Goal: Transaction & Acquisition: Purchase product/service

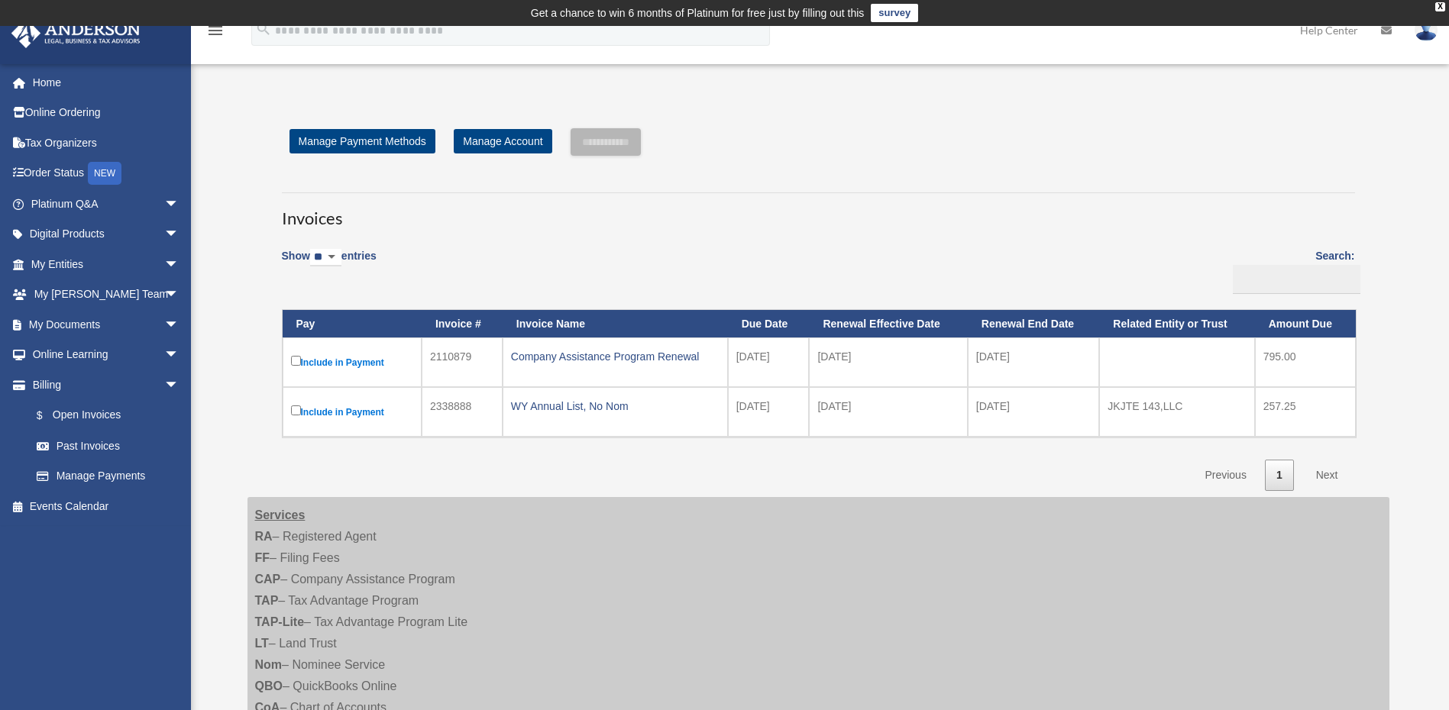
click at [338, 365] on label "Include in Payment" at bounding box center [352, 362] width 122 height 19
click at [624, 139] on input "**********" at bounding box center [606, 141] width 70 height 27
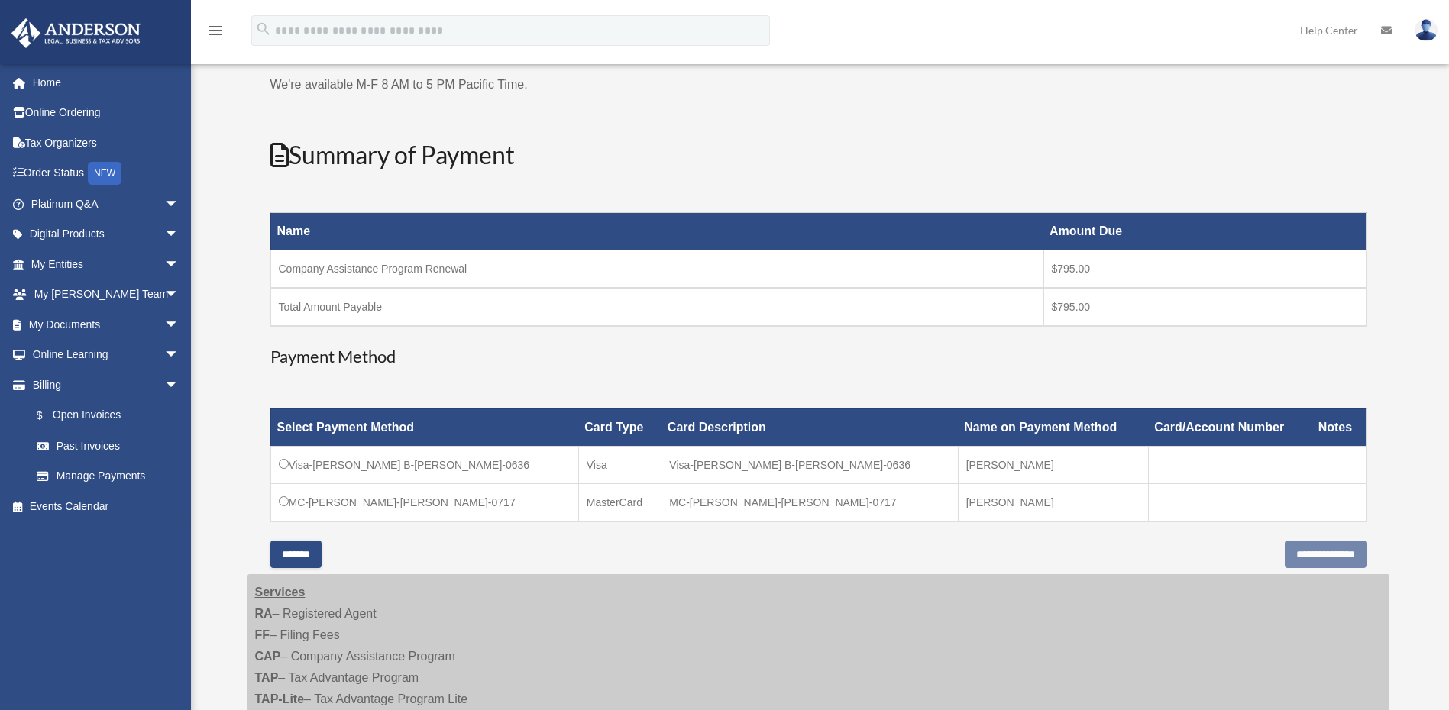
scroll to position [306, 0]
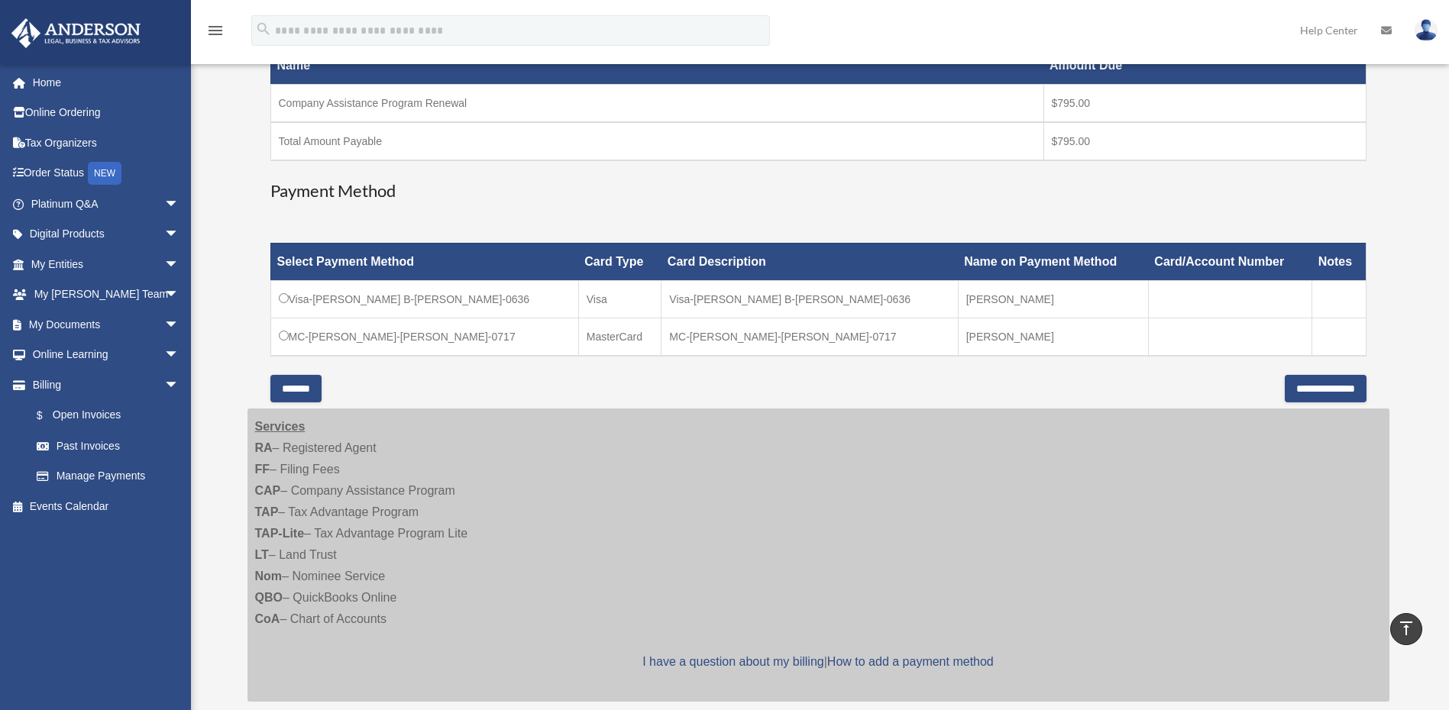
click at [334, 335] on td "MC-[PERSON_NAME]-[PERSON_NAME]-0717" at bounding box center [424, 337] width 308 height 38
click at [341, 297] on td "Visa-[PERSON_NAME] B-[PERSON_NAME]-0636" at bounding box center [424, 298] width 308 height 37
click at [578, 303] on td "Visa" at bounding box center [619, 298] width 83 height 37
drag, startPoint x: 777, startPoint y: 332, endPoint x: 898, endPoint y: 323, distance: 121.8
click at [898, 323] on tr "MC-Jeffrey B.-Dykes-0717 MasterCard MC-Jeffrey B.-Dykes-0717 Jeffrey B. Dykes" at bounding box center [817, 337] width 1095 height 38
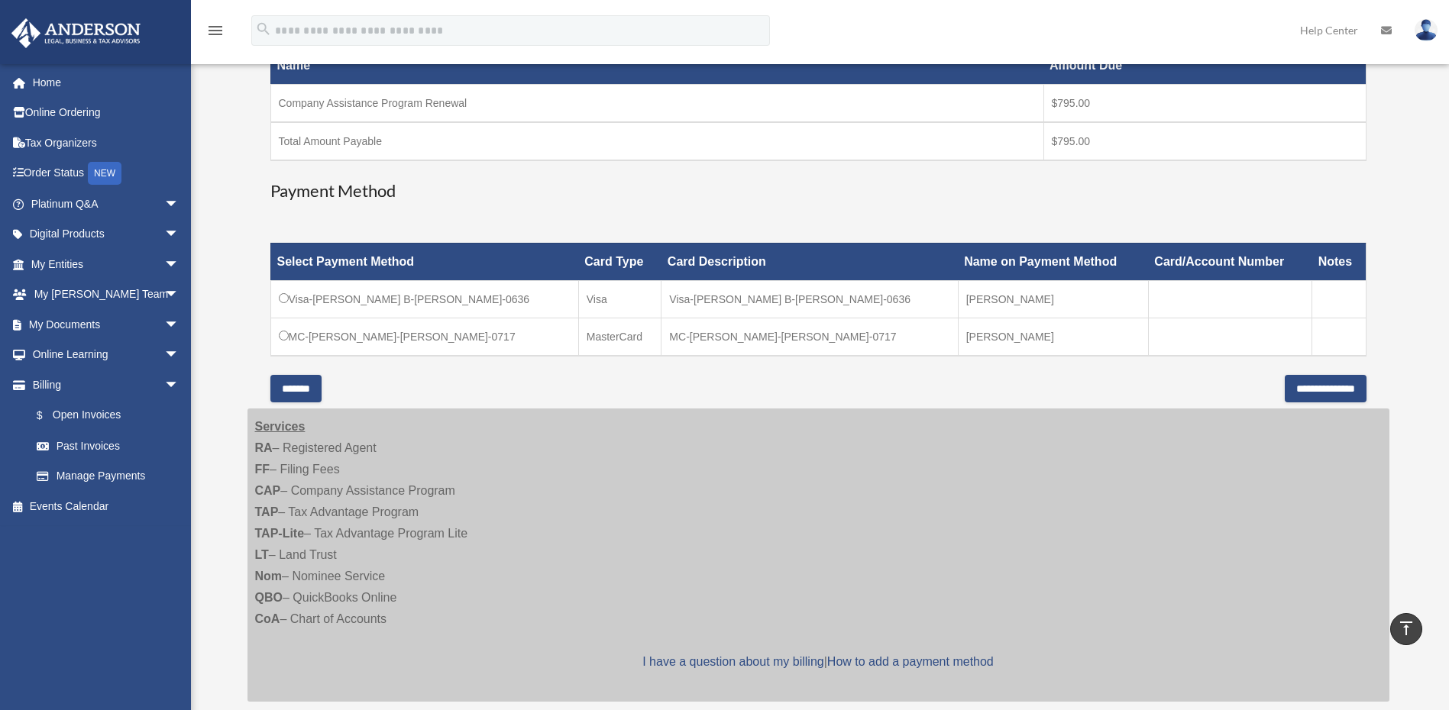
drag, startPoint x: 898, startPoint y: 323, endPoint x: 918, endPoint y: 322, distance: 19.9
click at [958, 322] on td "[PERSON_NAME]" at bounding box center [1053, 337] width 190 height 38
click at [73, 475] on link "Manage Payments" at bounding box center [111, 476] width 181 height 31
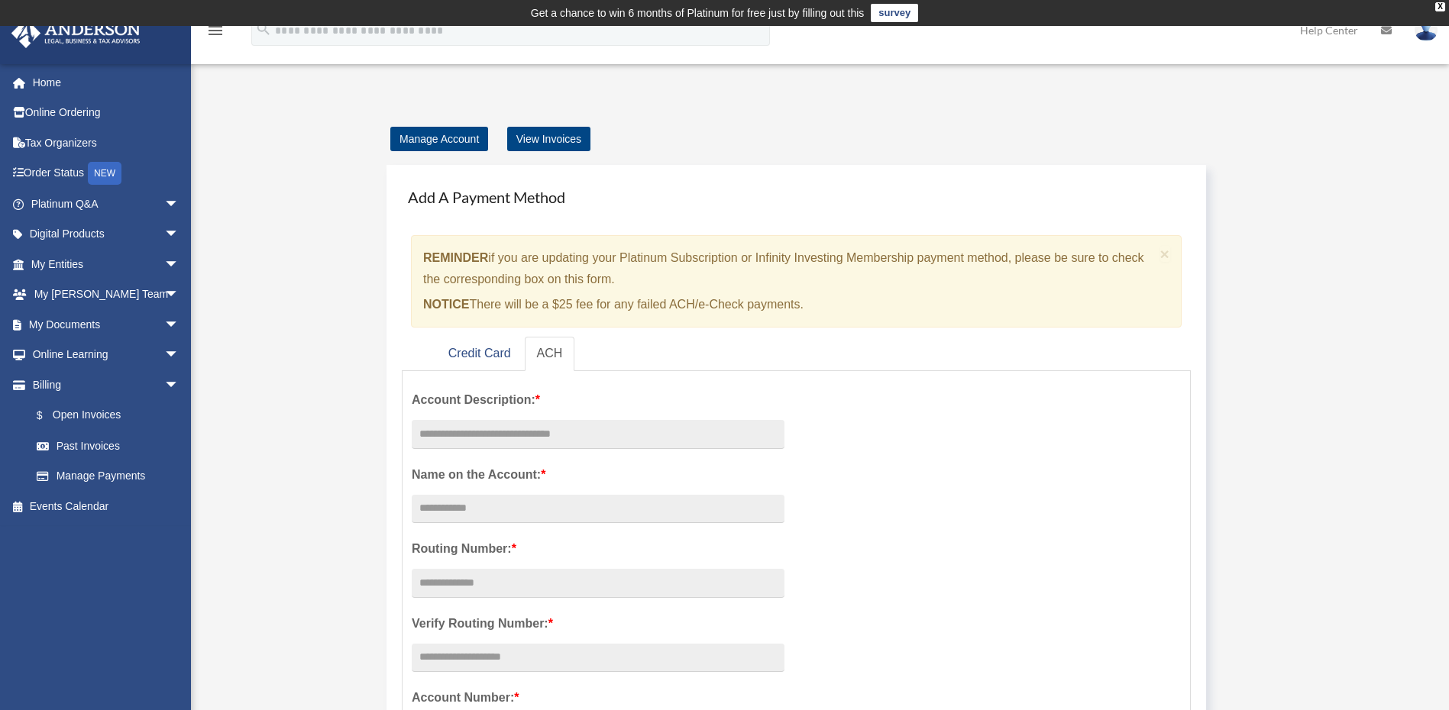
drag, startPoint x: 341, startPoint y: 380, endPoint x: 351, endPoint y: 387, distance: 11.7
